Goal: Information Seeking & Learning: Understand process/instructions

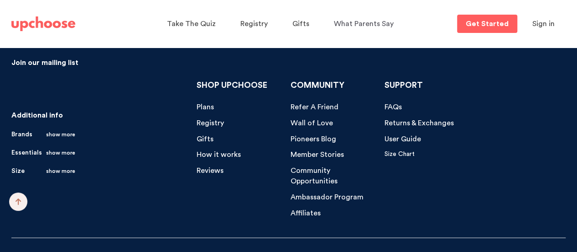
click at [41, 251] on span "Privacy Policy" at bounding box center [31, 256] width 40 height 6
click at [94, 251] on span "Term of service" at bounding box center [89, 256] width 47 height 6
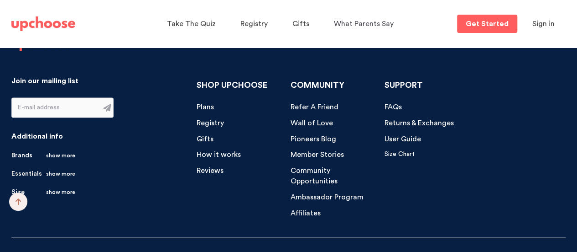
scroll to position [824, 0]
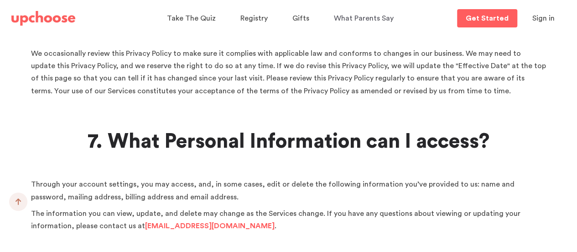
scroll to position [59, 0]
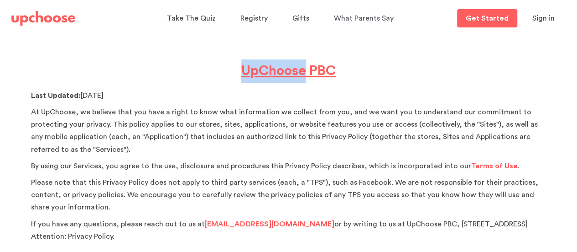
drag, startPoint x: 304, startPoint y: 85, endPoint x: 241, endPoint y: 82, distance: 63.1
click at [241, 78] on u "UpChoose PBC" at bounding box center [288, 71] width 94 height 14
copy u "UpChoose"
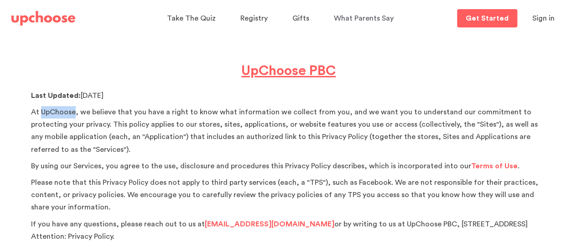
drag, startPoint x: 58, startPoint y: 125, endPoint x: 26, endPoint y: 126, distance: 32.4
click at [31, 126] on p "At UpChoose, we believe that you have a right to know what information we colle…" at bounding box center [289, 131] width 516 height 50
copy p "UpChoose"
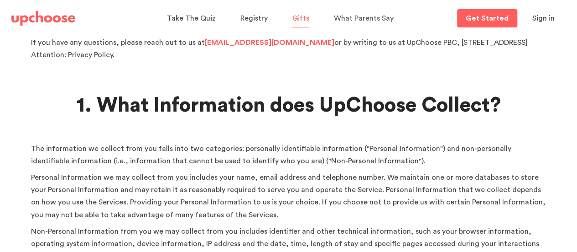
scroll to position [242, 0]
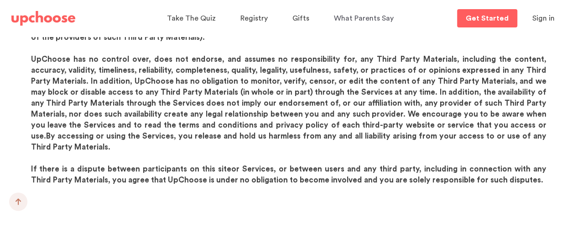
scroll to position [13206, 0]
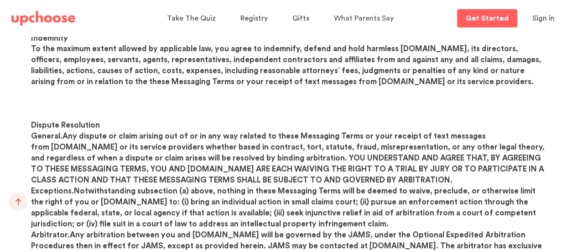
drag, startPoint x: 329, startPoint y: 126, endPoint x: 436, endPoint y: 125, distance: 106.4
copy p "999 Sutter Street, Suite #202,"
